Goal: Ask a question

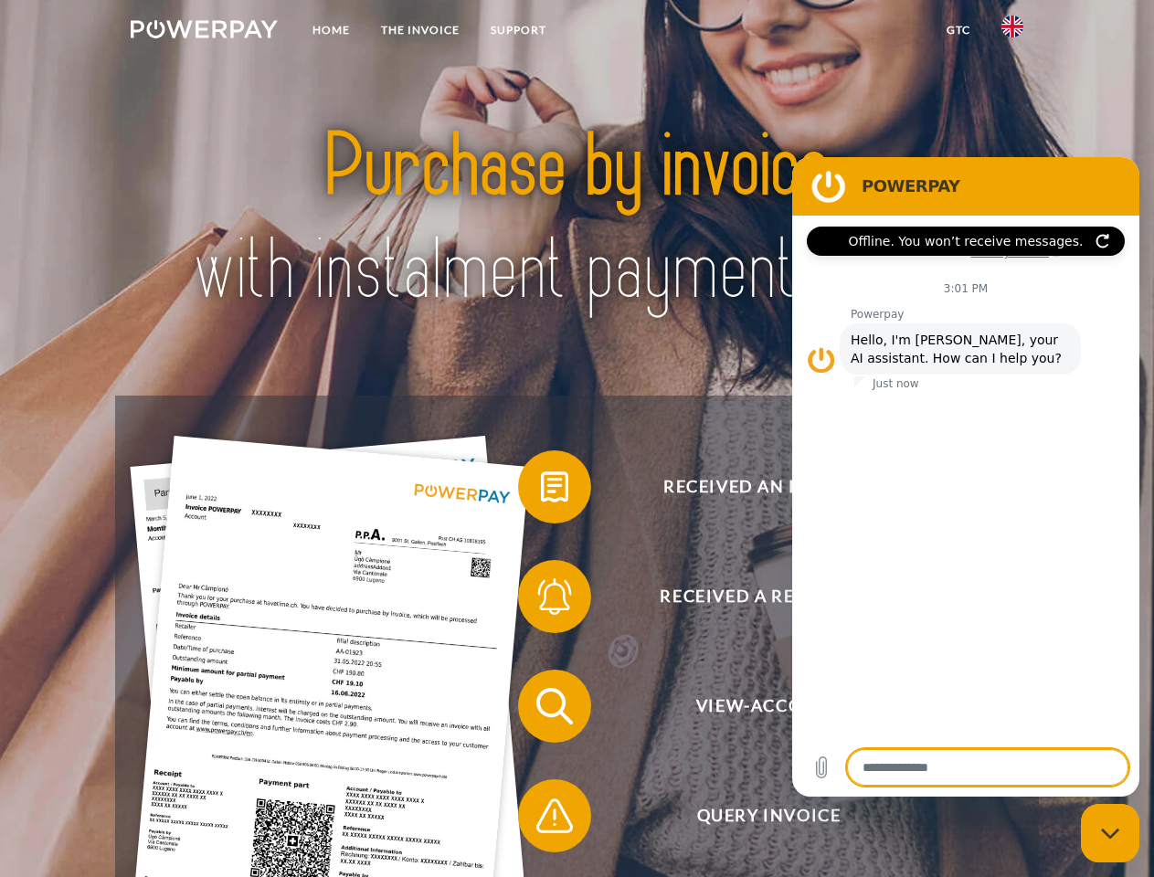
click at [204, 32] on img at bounding box center [204, 29] width 147 height 18
click at [1012, 32] on img at bounding box center [1012, 27] width 22 height 22
click at [957, 30] on link "GTC" at bounding box center [958, 30] width 55 height 33
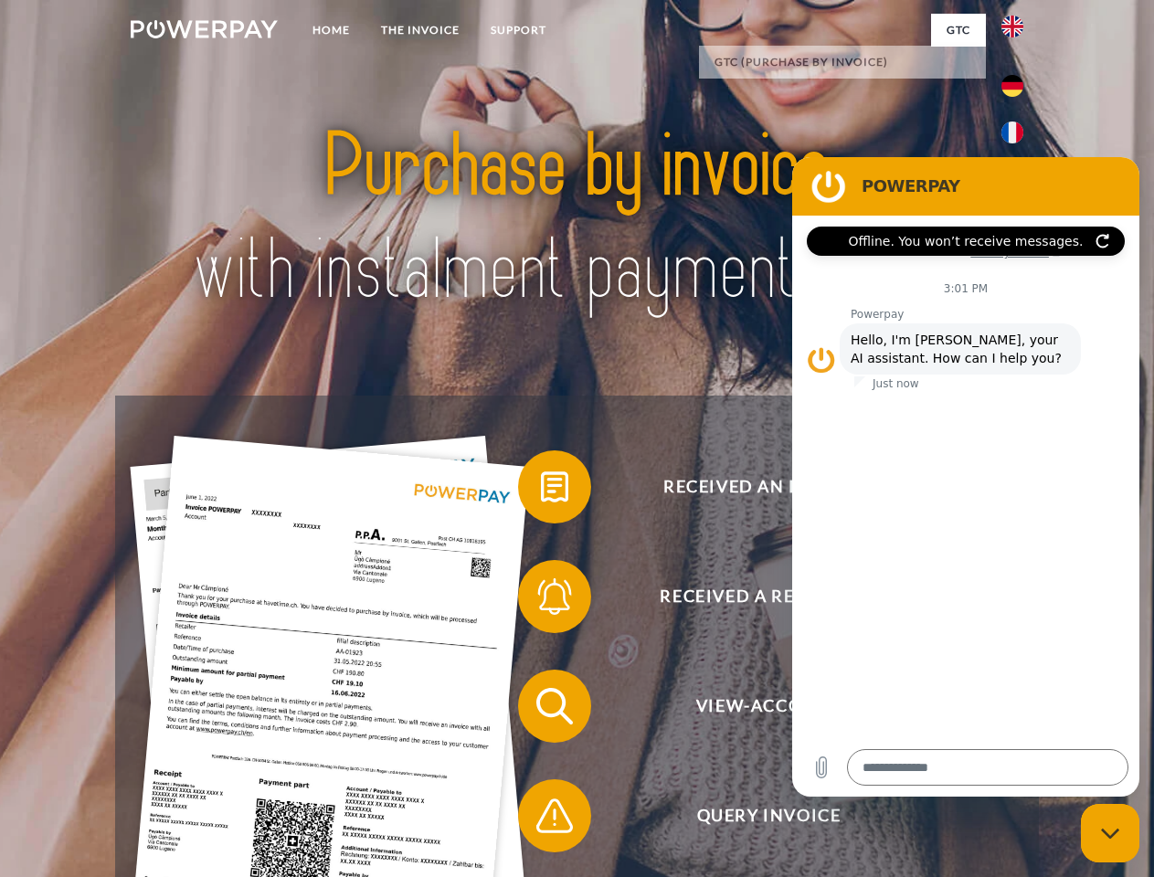
click at [541, 490] on span at bounding box center [526, 486] width 91 height 91
click at [541, 600] on span at bounding box center [526, 596] width 91 height 91
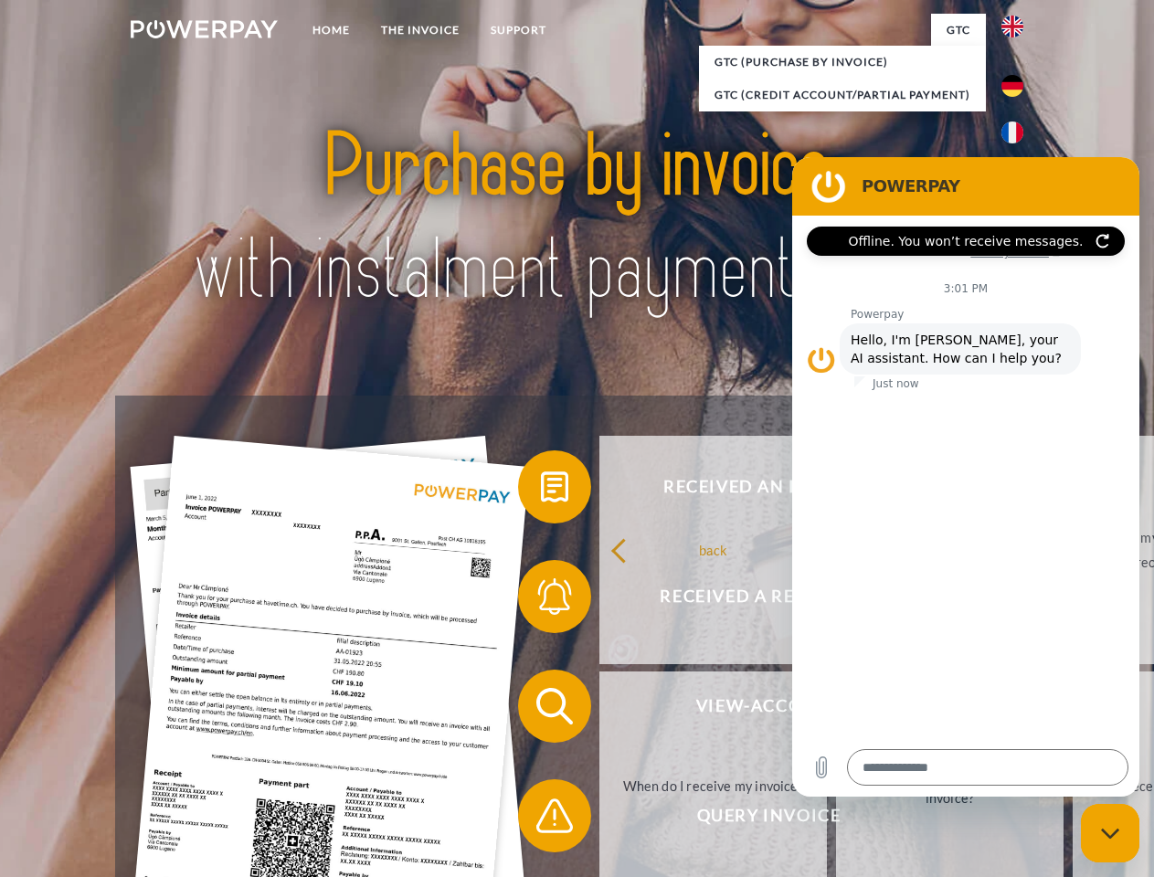
click at [836, 710] on link "What is the payment term of my invoice?" at bounding box center [949, 785] width 227 height 228
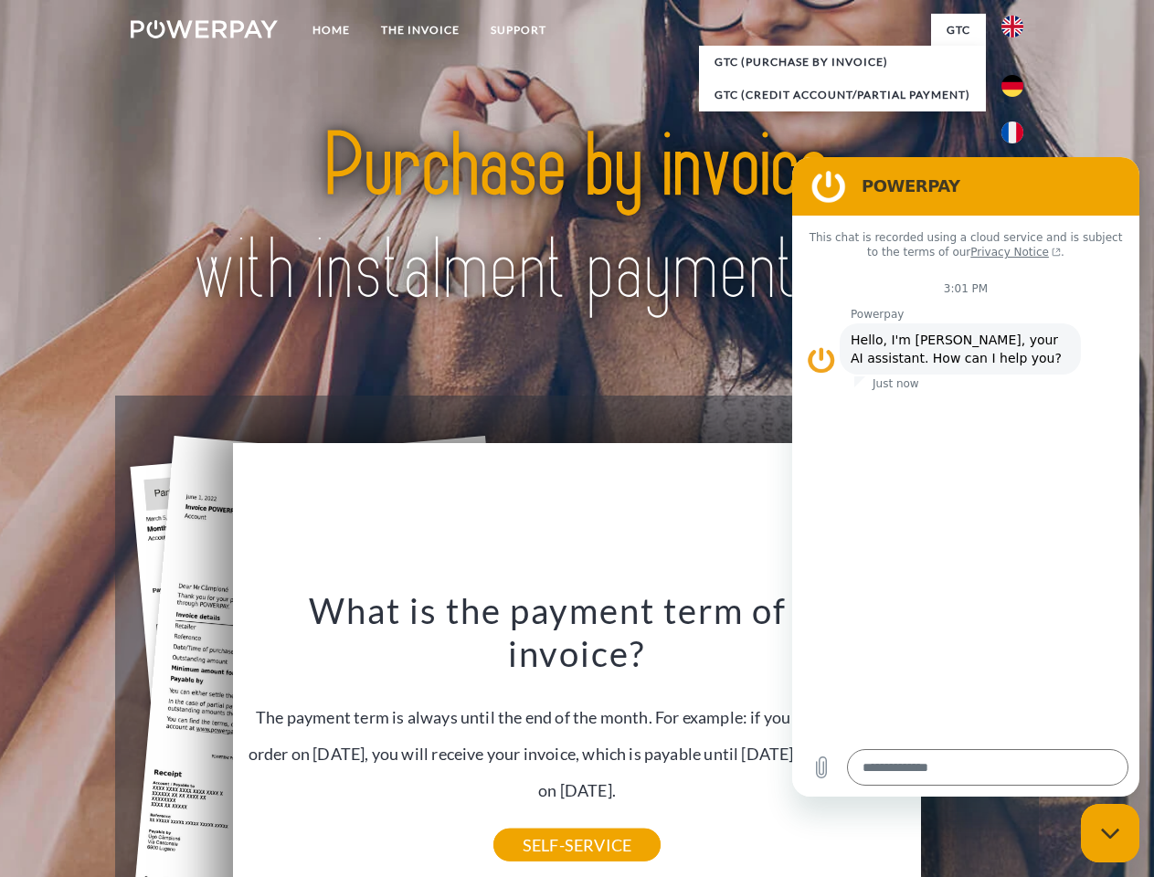
click at [1110, 833] on icon "Close messaging window" at bounding box center [1110, 833] width 19 height 12
type textarea "*"
